Goal: Information Seeking & Learning: Learn about a topic

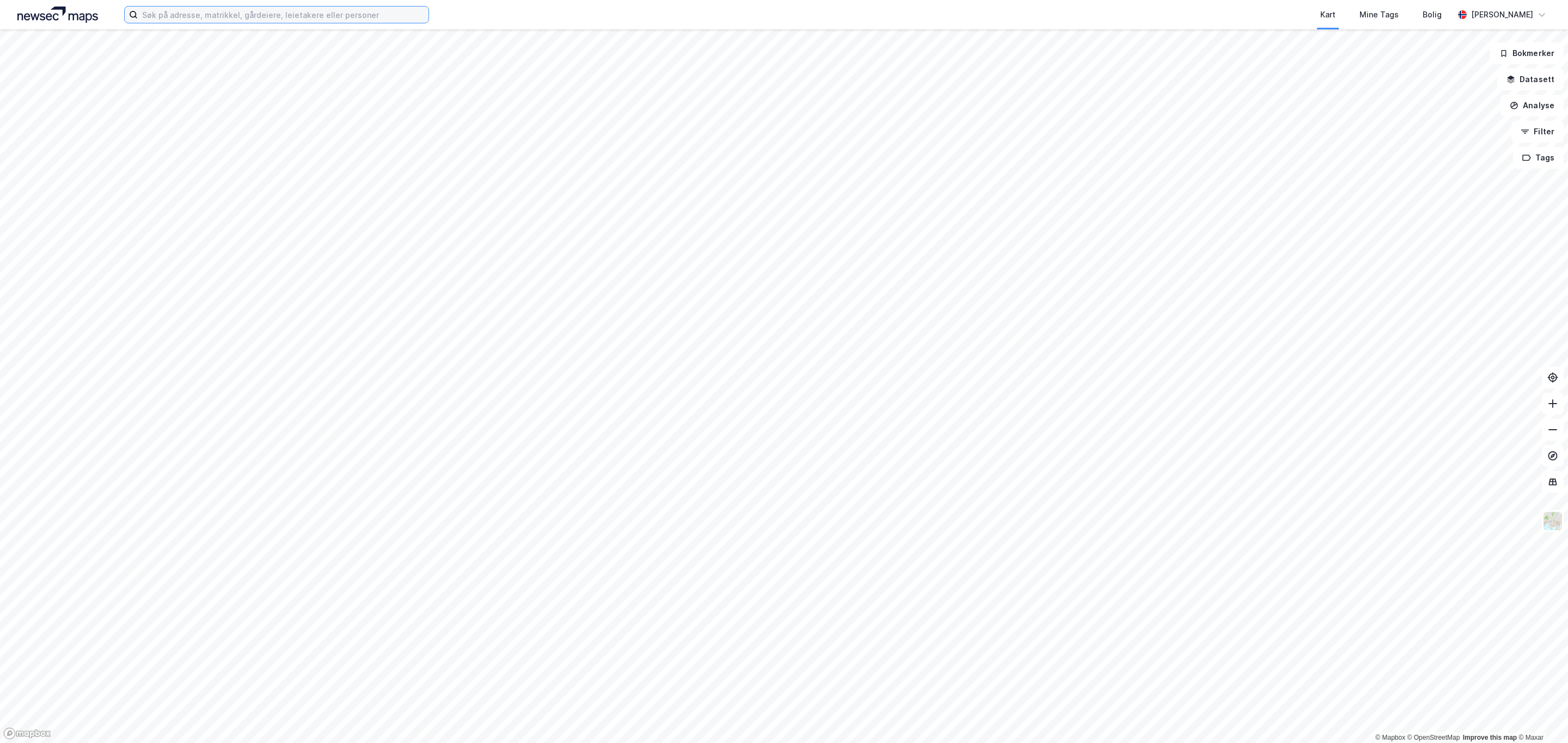
click at [261, 17] on input at bounding box center [283, 15] width 291 height 17
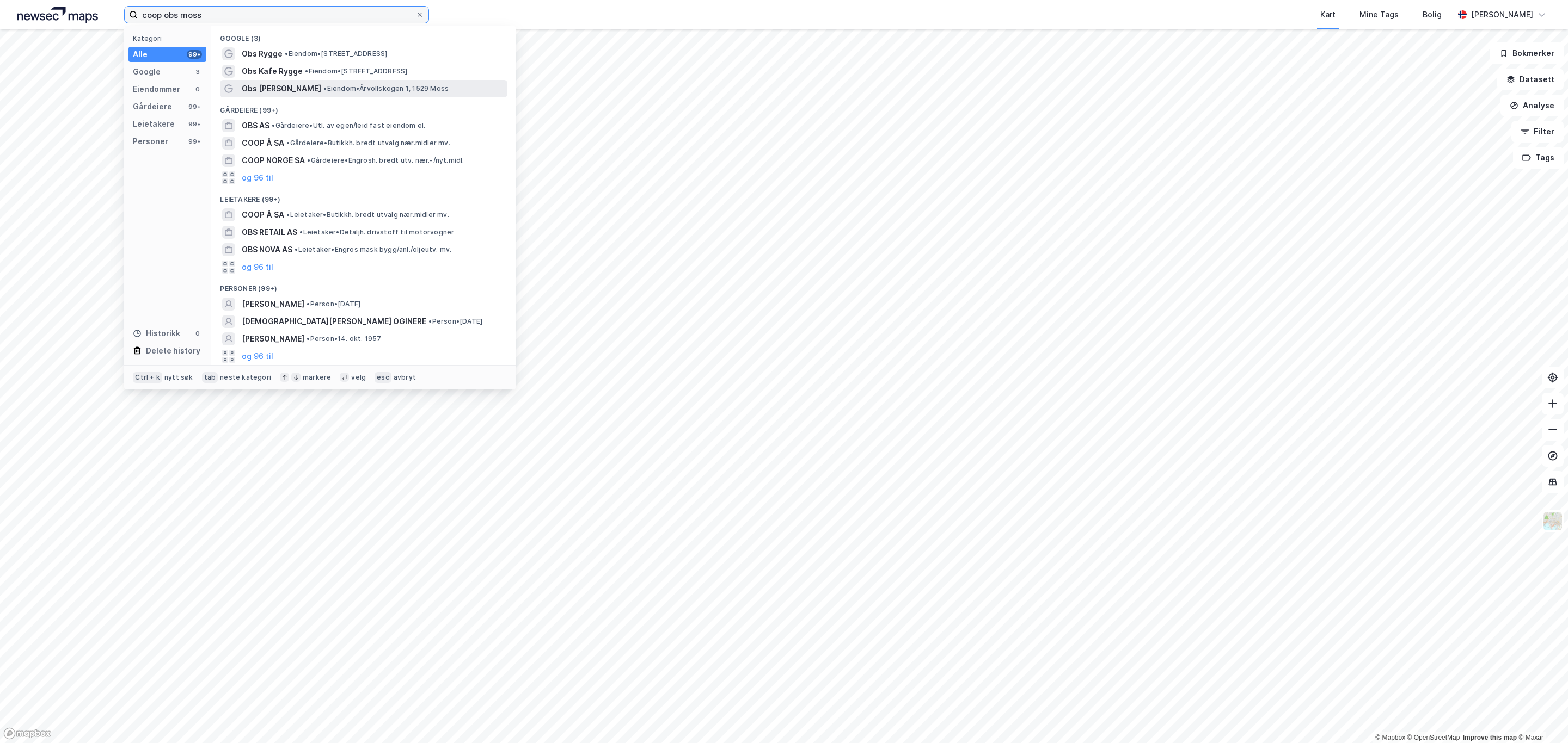
type input "coop obs moss"
click at [382, 88] on span "• Eiendom • [STREET_ADDRESS]" at bounding box center [386, 88] width 125 height 9
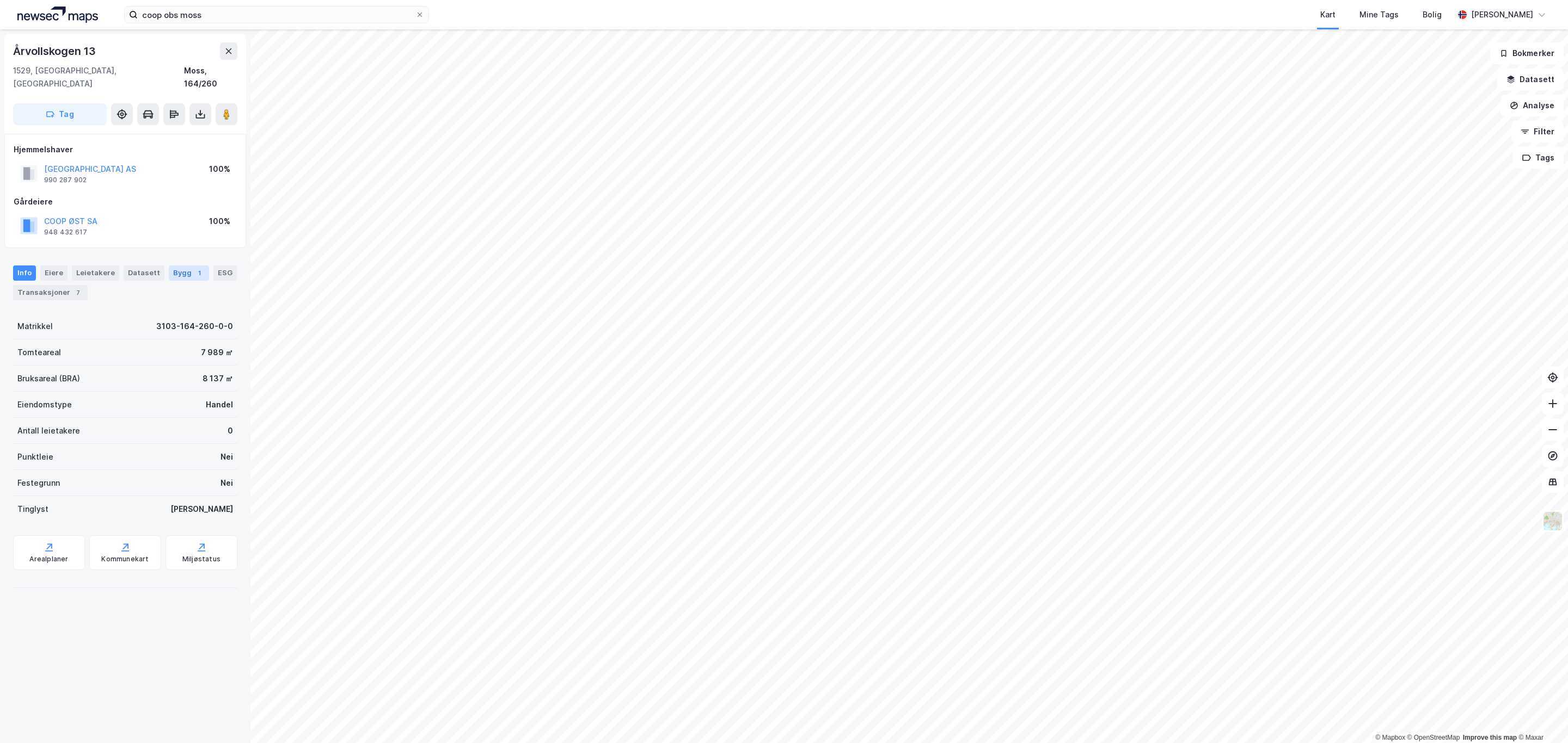
click at [173, 266] on div "Bygg 1" at bounding box center [189, 274] width 40 height 16
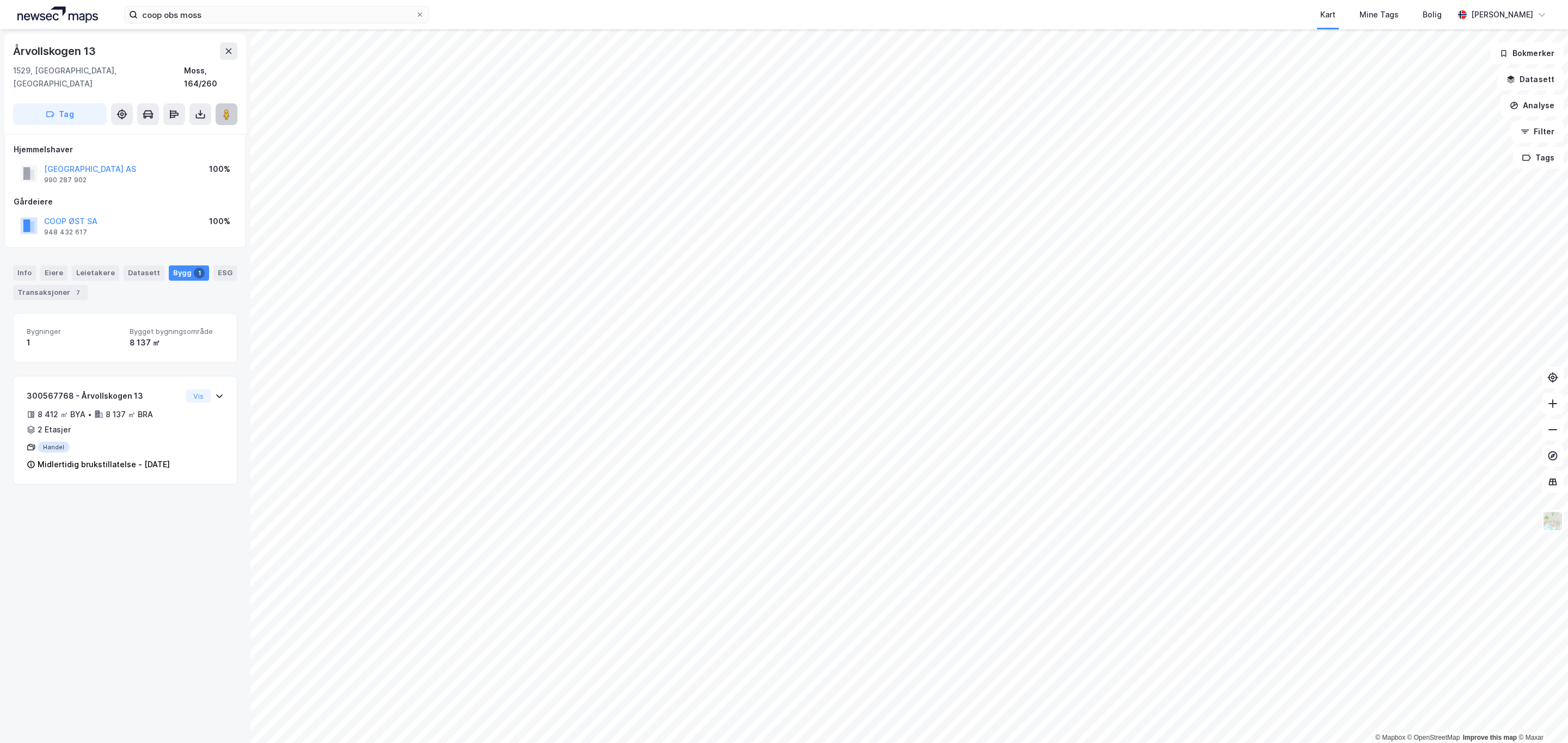
click at [229, 109] on image at bounding box center [226, 113] width 7 height 11
click at [200, 109] on icon at bounding box center [200, 113] width 11 height 11
click at [164, 132] on div "Last ned grunnbok" at bounding box center [146, 136] width 64 height 9
click at [170, 150] on div "Last ned matrikkelrapport" at bounding box center [159, 153] width 90 height 9
click at [170, 196] on div "Gårdeiere" at bounding box center [125, 201] width 223 height 13
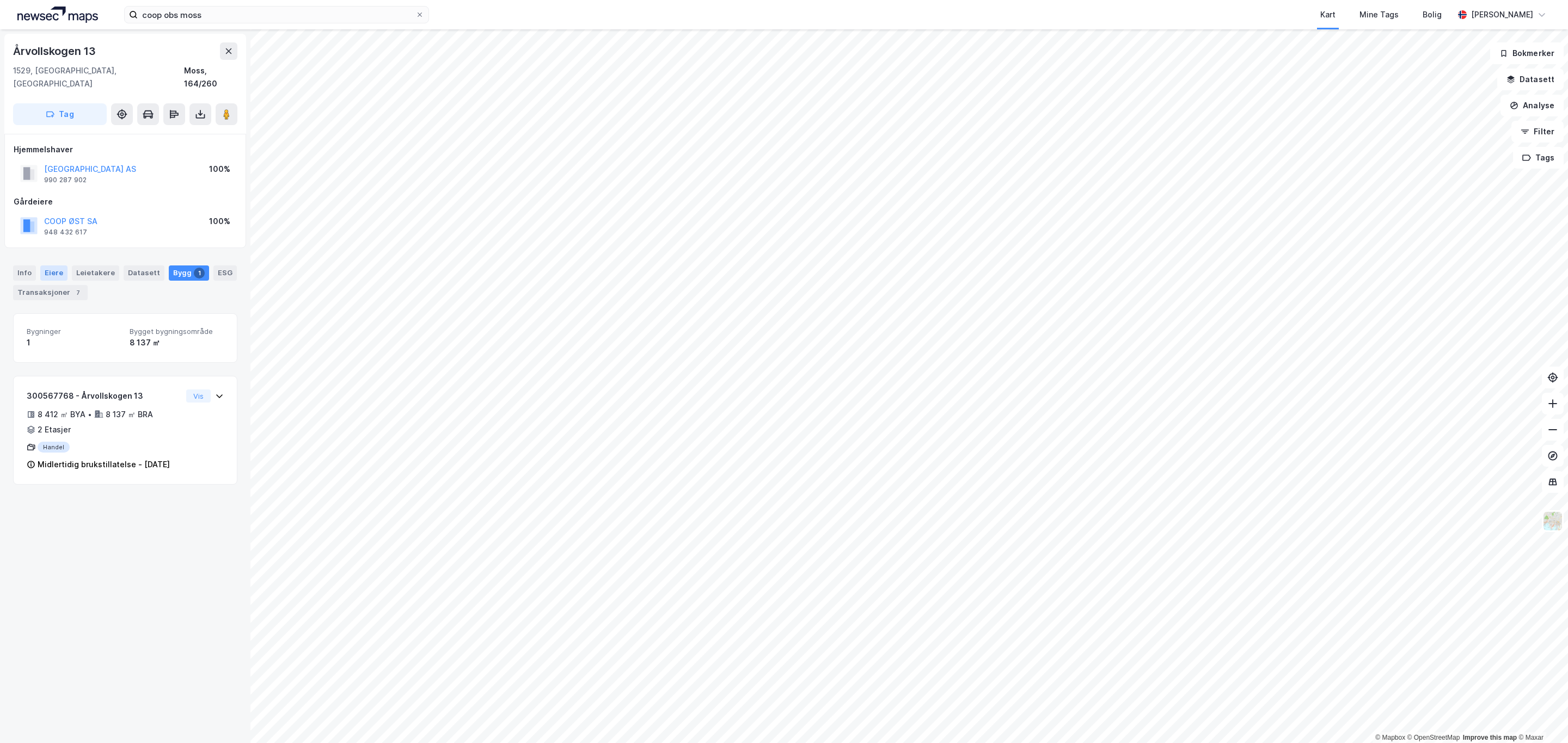
click at [52, 266] on div "Eiere" at bounding box center [54, 274] width 27 height 16
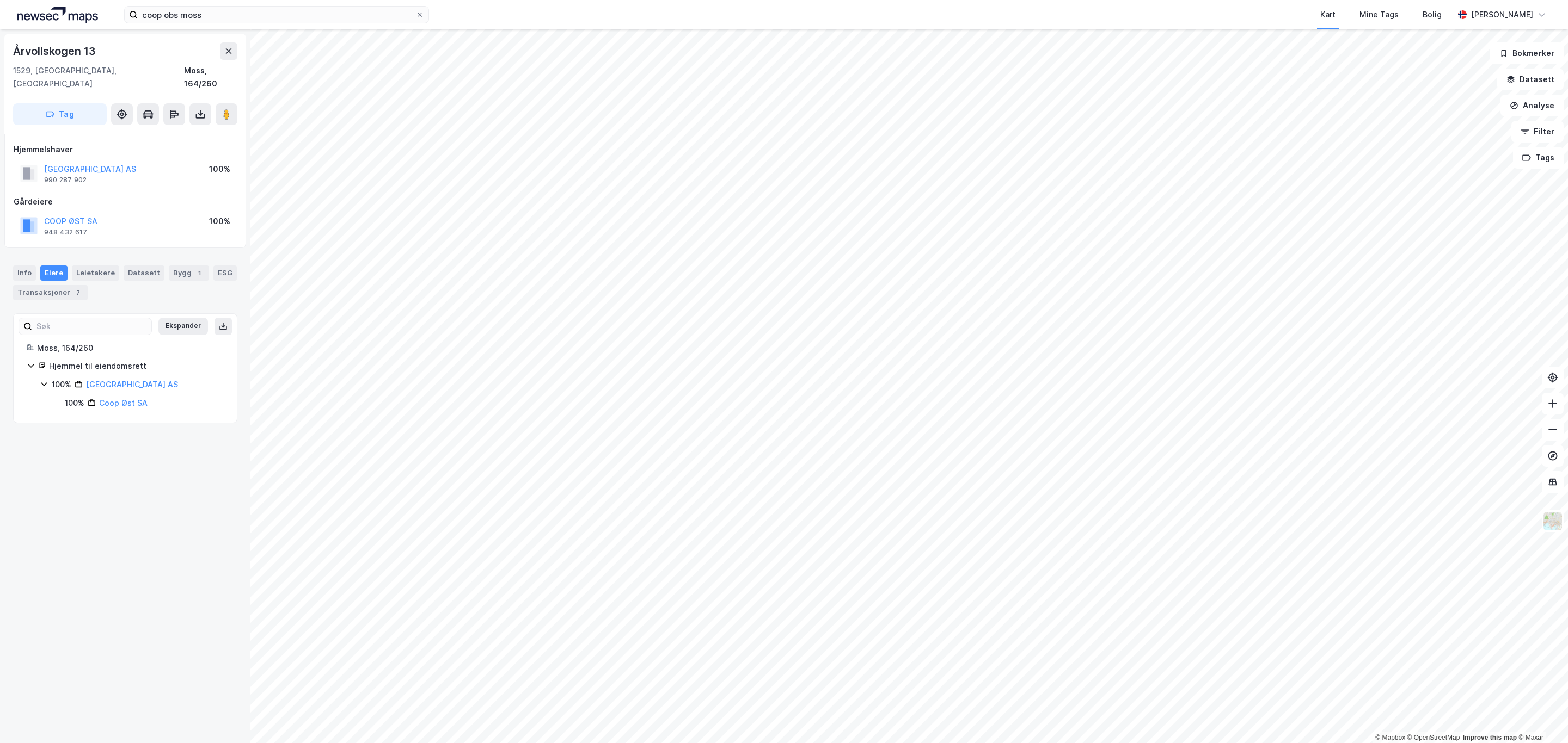
click at [129, 399] on div "Ekspander Moss, 164/260 Hjemmel til eiendomsrett 100% [GEOGRAPHIC_DATA] AS 100%…" at bounding box center [124, 369] width 224 height 110
click at [126, 398] on link "Coop Øst SA" at bounding box center [123, 402] width 49 height 9
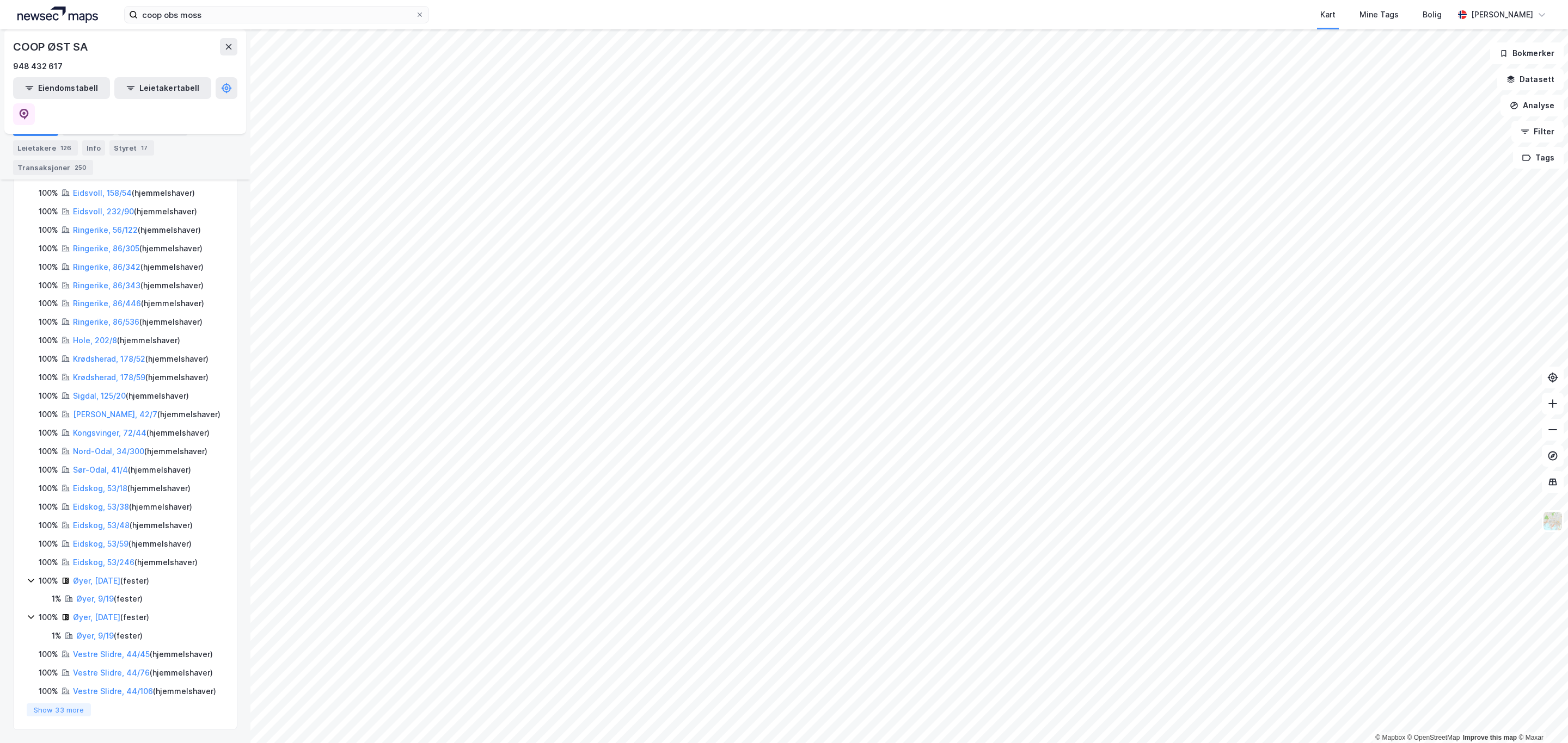
scroll to position [323, 0]
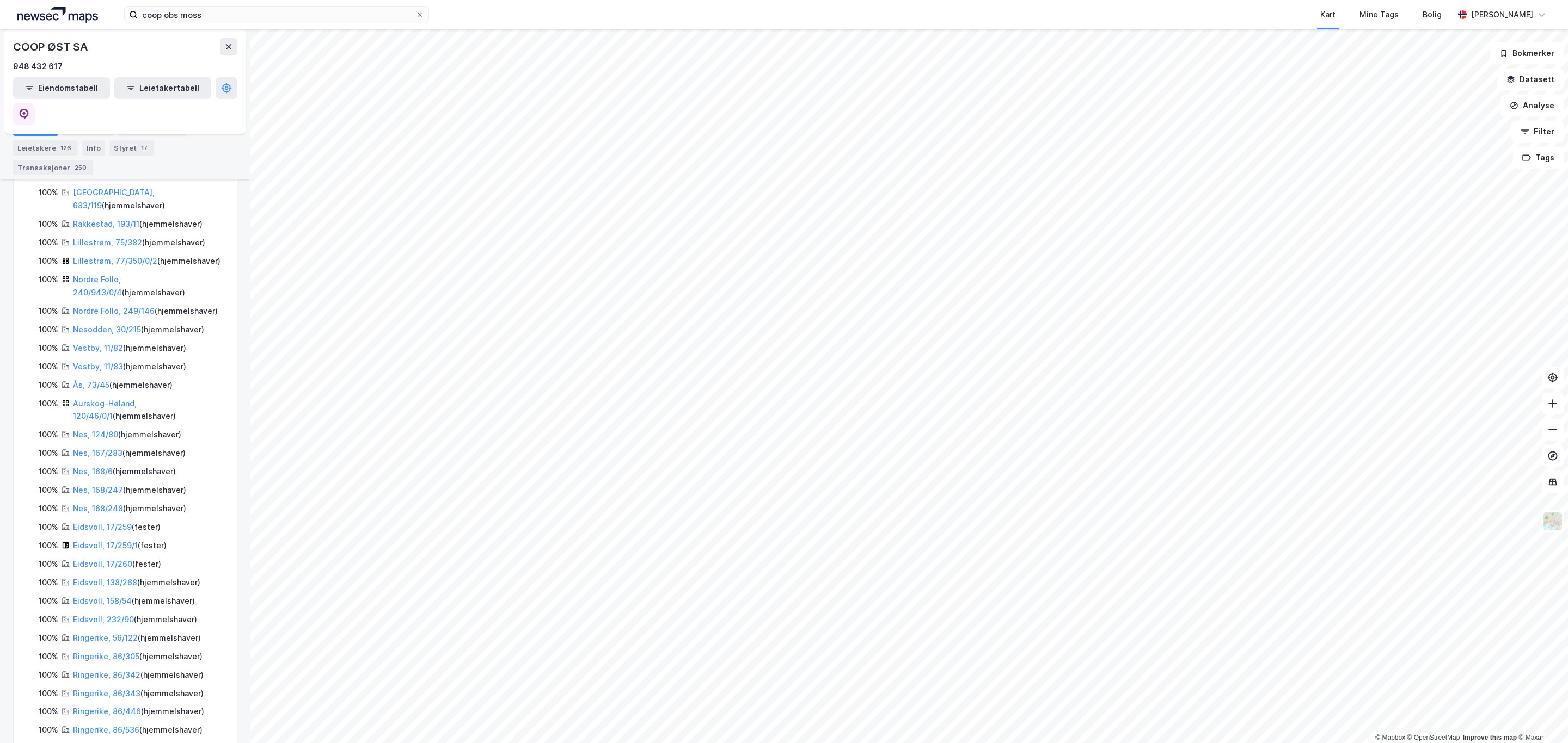
click at [623, 743] on html "coop obs moss Kart Mine Tags Bolig [PERSON_NAME] © Mapbox © OpenStreetMap Impro…" at bounding box center [784, 372] width 1568 height 743
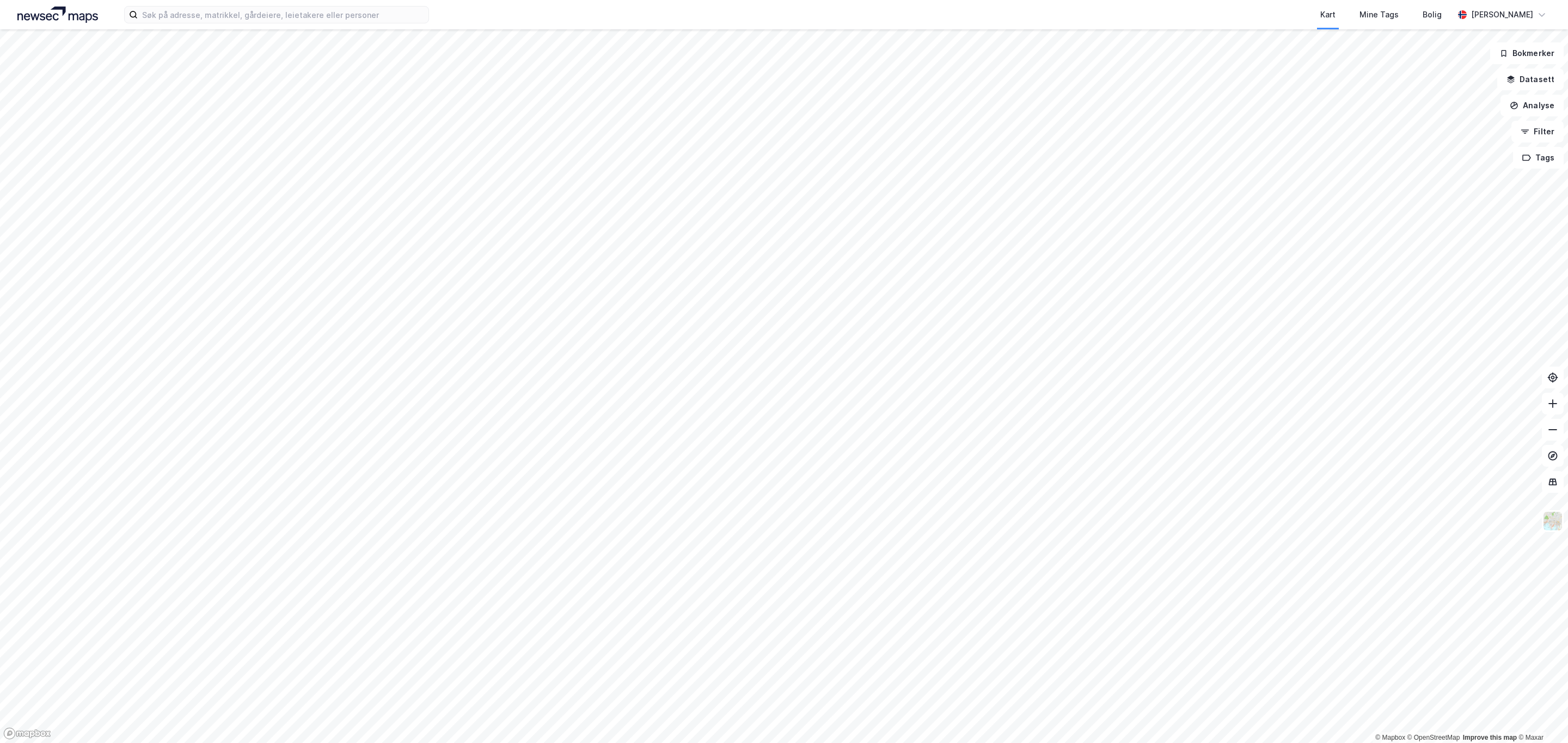
click at [210, 23] on div "Kart Mine Tags Bolig [PERSON_NAME]" at bounding box center [784, 15] width 1568 height 29
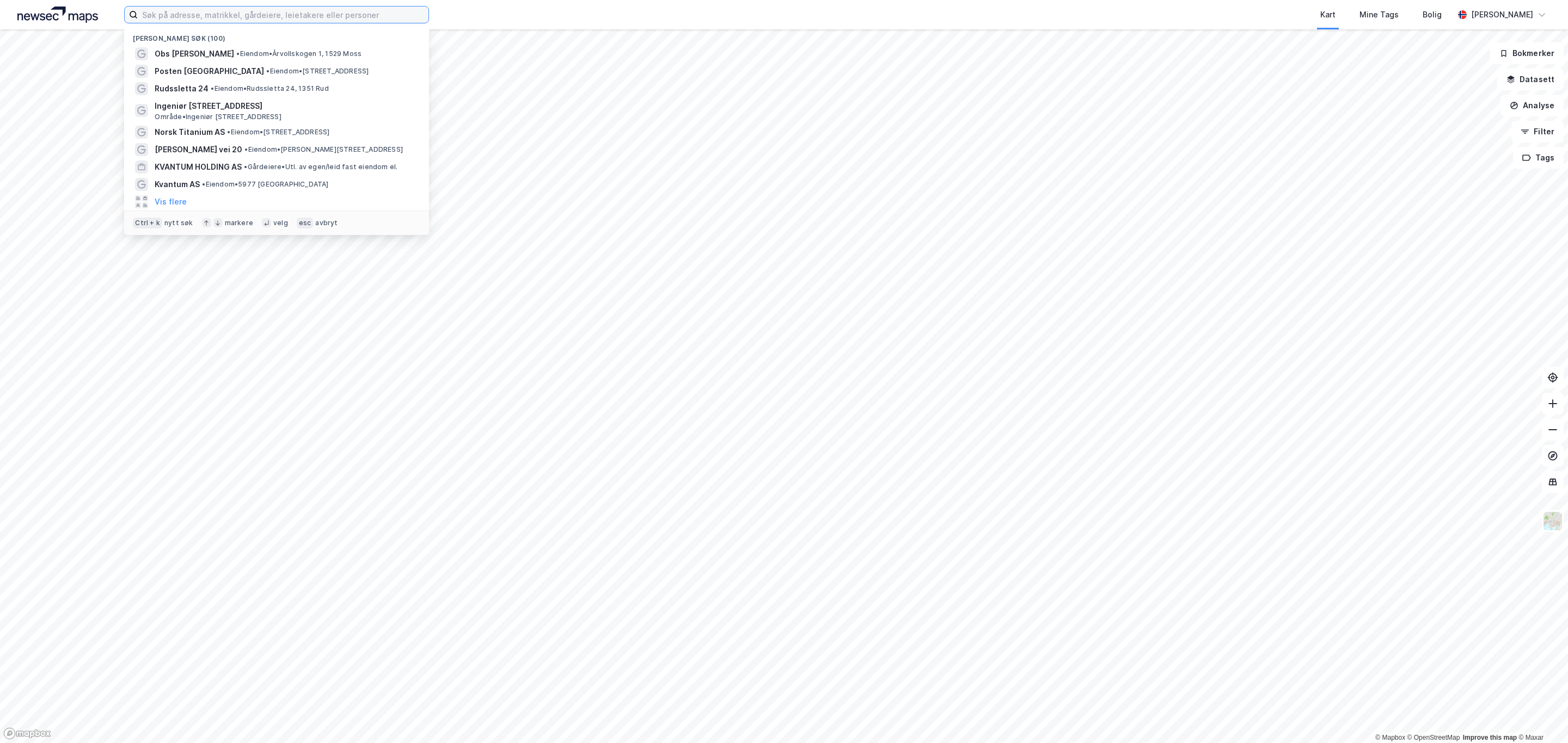
click at [211, 12] on input at bounding box center [283, 15] width 291 height 17
paste input "[STREET_ADDRESS]"
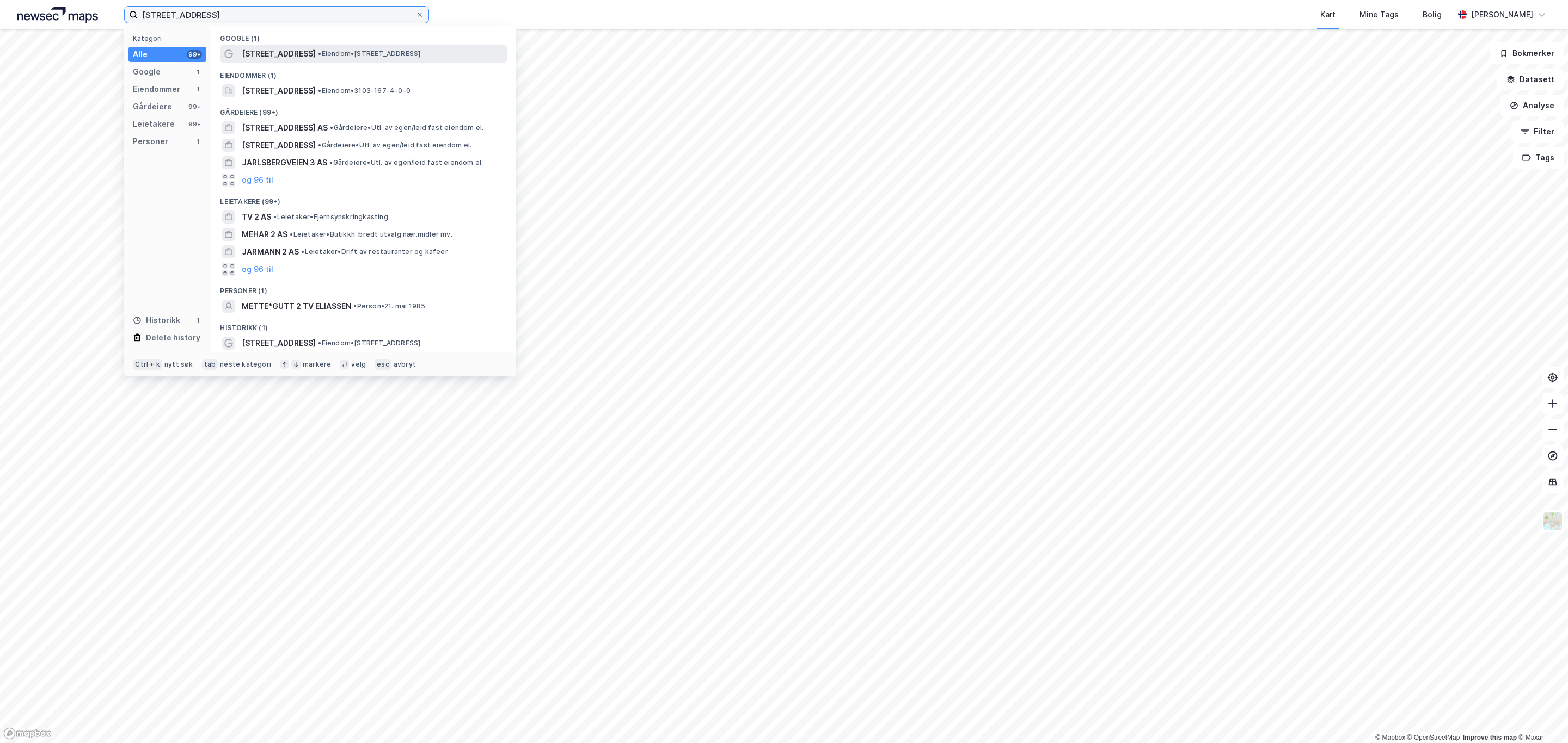
type input "[STREET_ADDRESS]"
click at [318, 55] on span "•" at bounding box center [319, 54] width 3 height 8
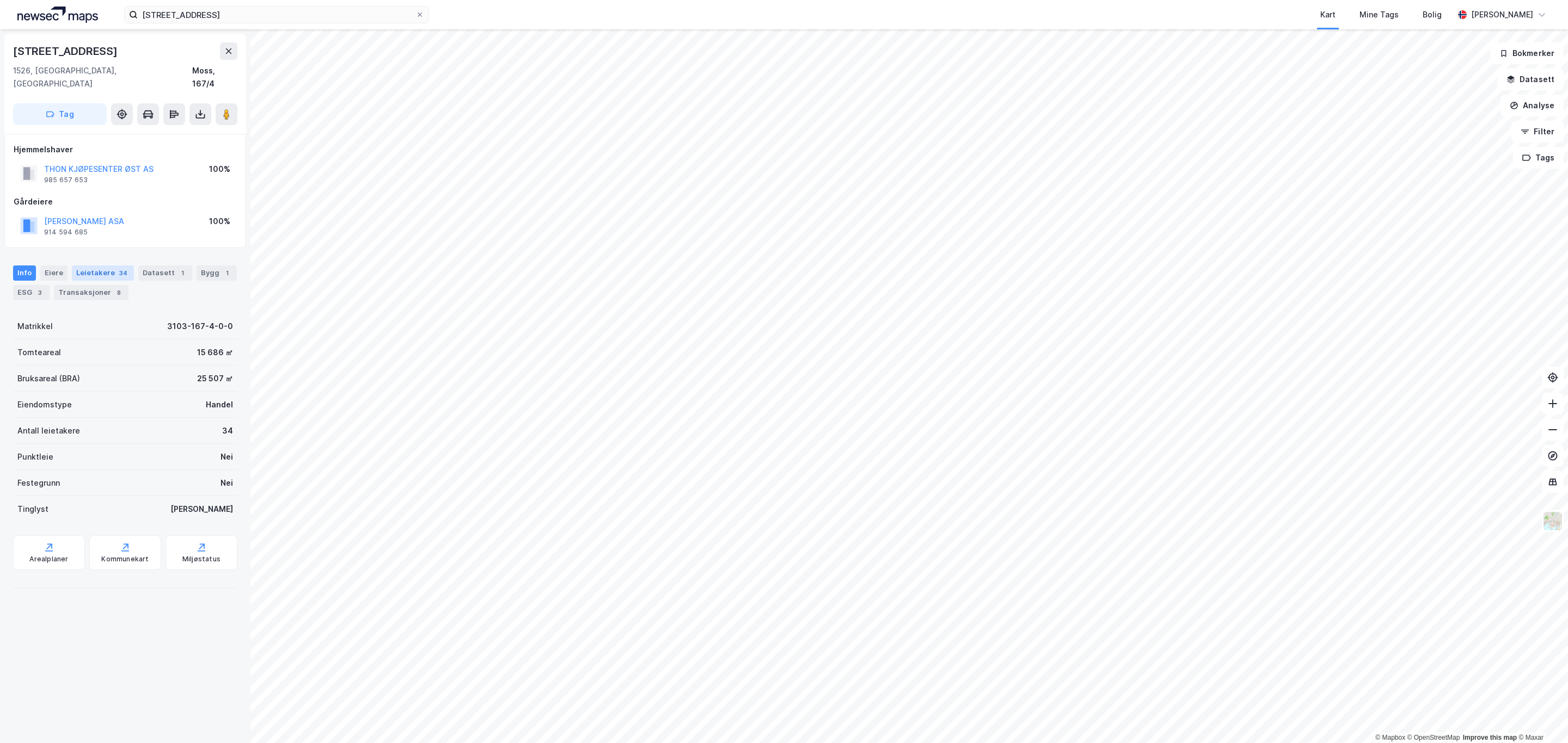
click at [110, 266] on div "Leietakere 34" at bounding box center [102, 274] width 62 height 16
